Goal: Check status: Check status

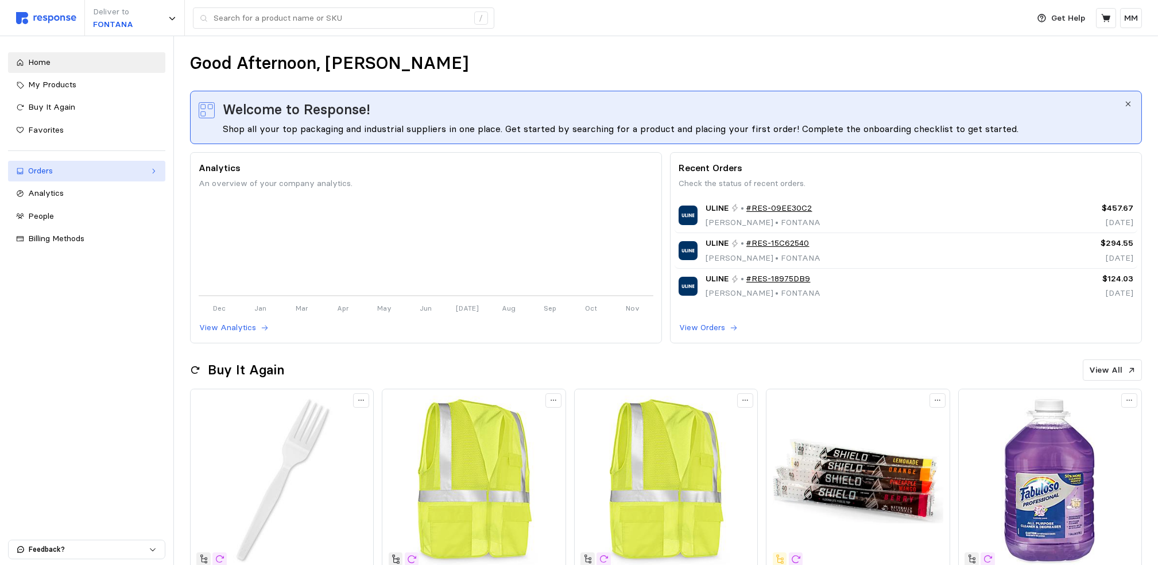
click at [67, 165] on div "Orders" at bounding box center [86, 171] width 117 height 13
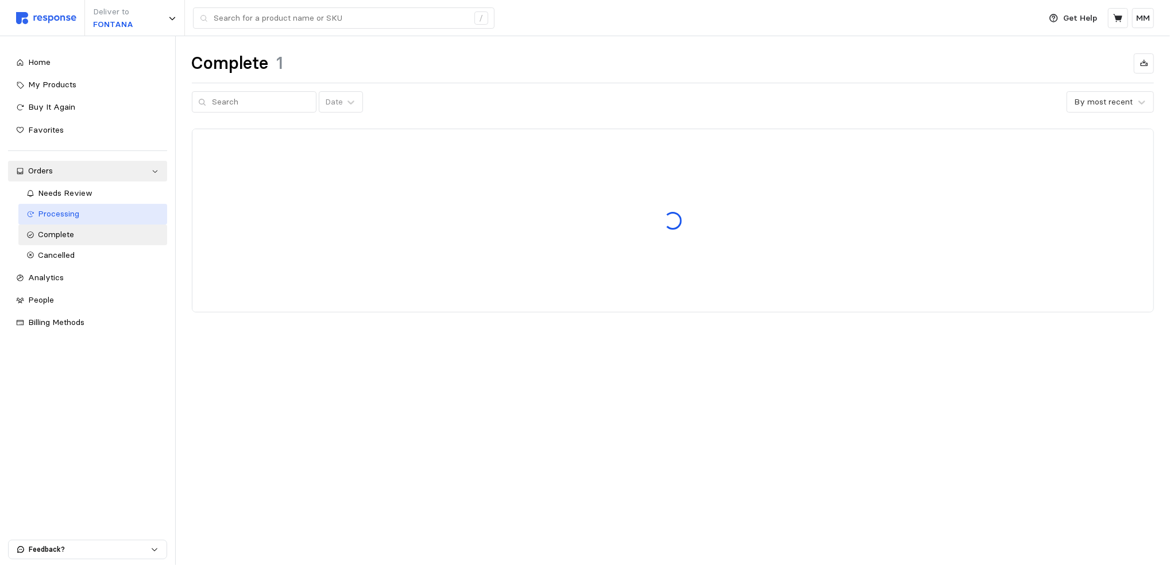
click at [67, 211] on span "Processing" at bounding box center [58, 213] width 41 height 10
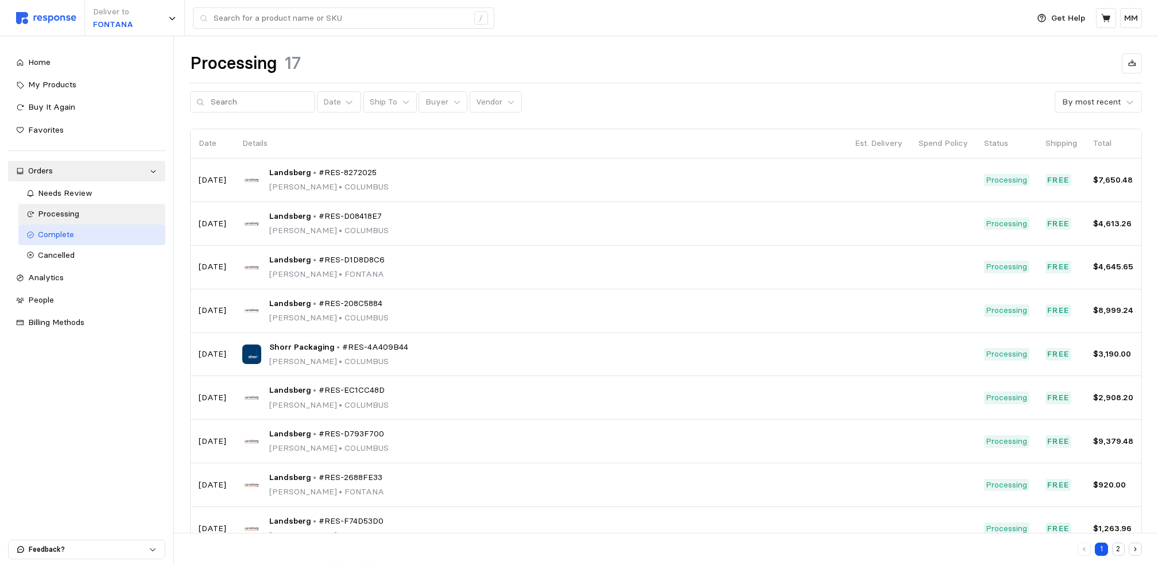
click at [65, 230] on span "Complete" at bounding box center [56, 234] width 36 height 10
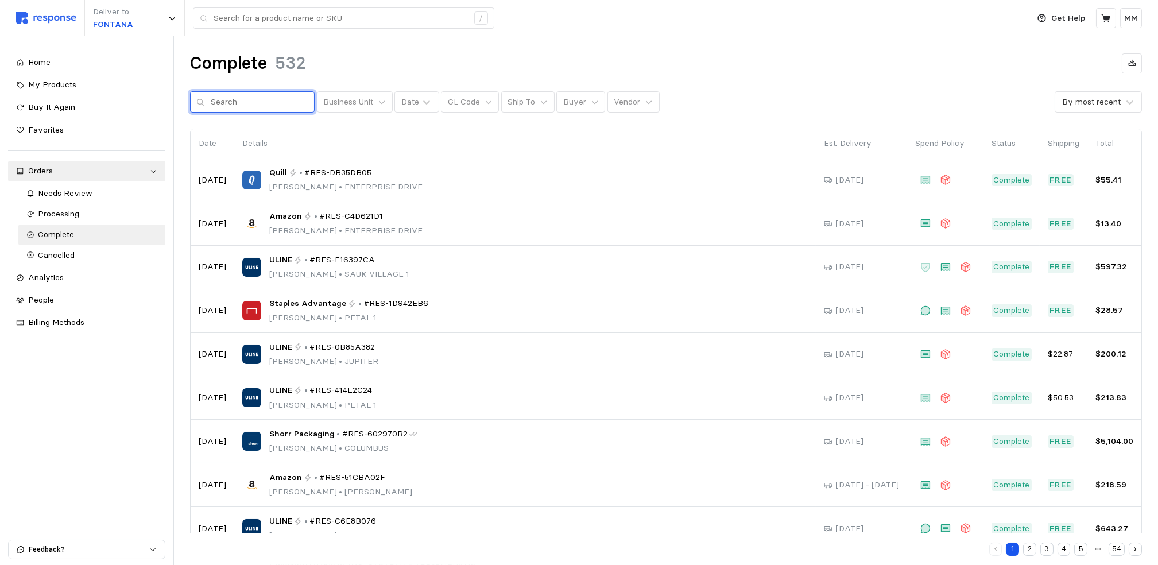
click at [250, 95] on input "text" at bounding box center [260, 102] width 98 height 21
type input "r"
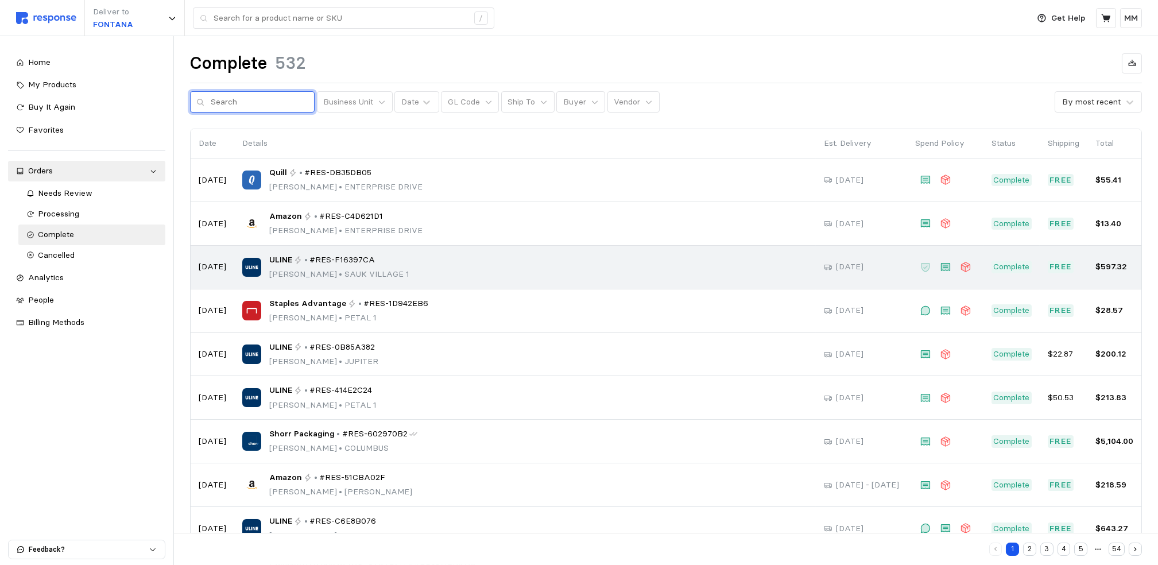
scroll to position [78, 0]
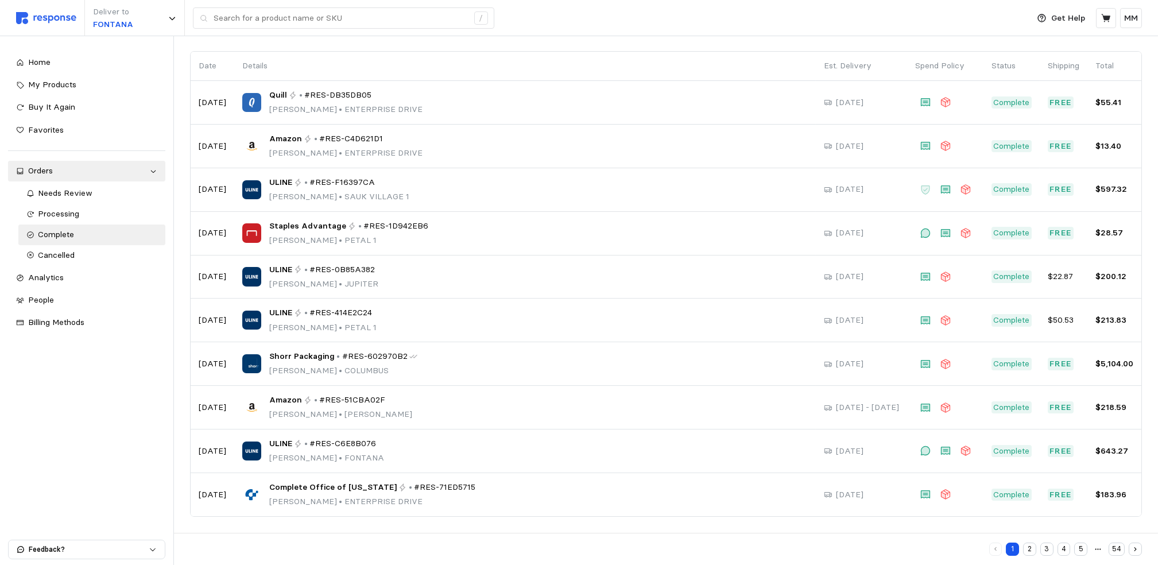
click at [1035, 543] on button "2" at bounding box center [1029, 549] width 13 height 13
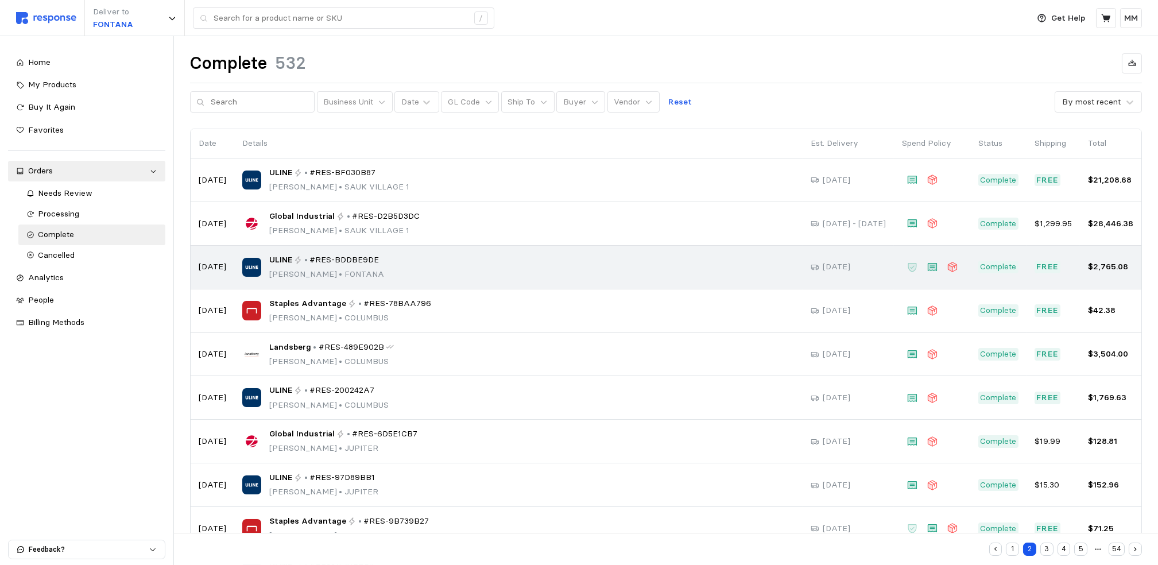
click at [588, 264] on div "ULINE • #RES-BDDBE9DE [PERSON_NAME] • [PERSON_NAME]" at bounding box center [518, 267] width 552 height 27
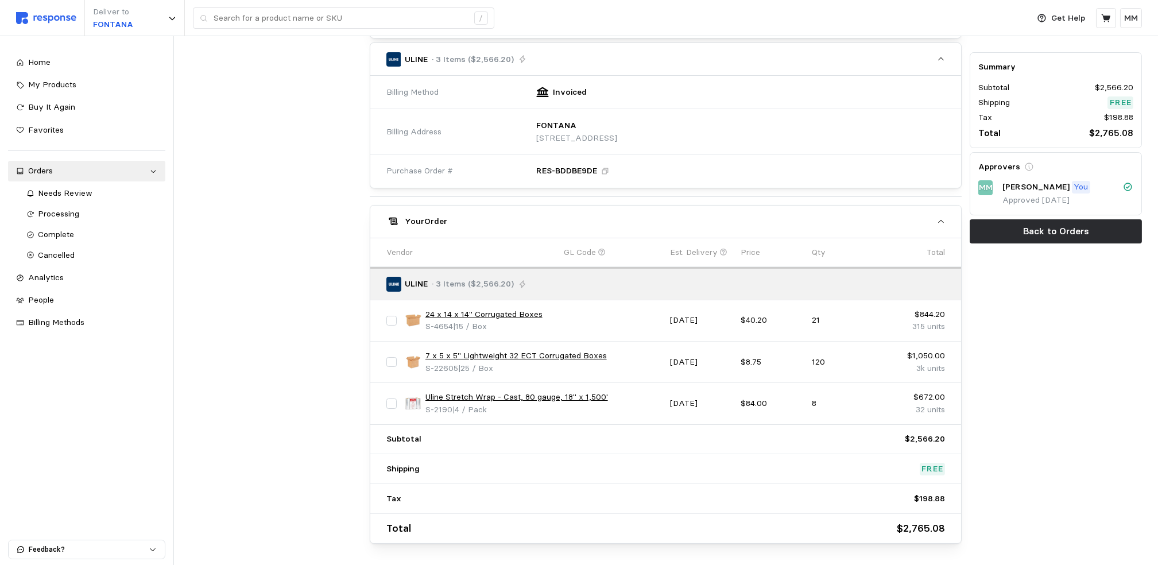
scroll to position [311, 0]
